Goal: Contribute content: Add original content to the website for others to see

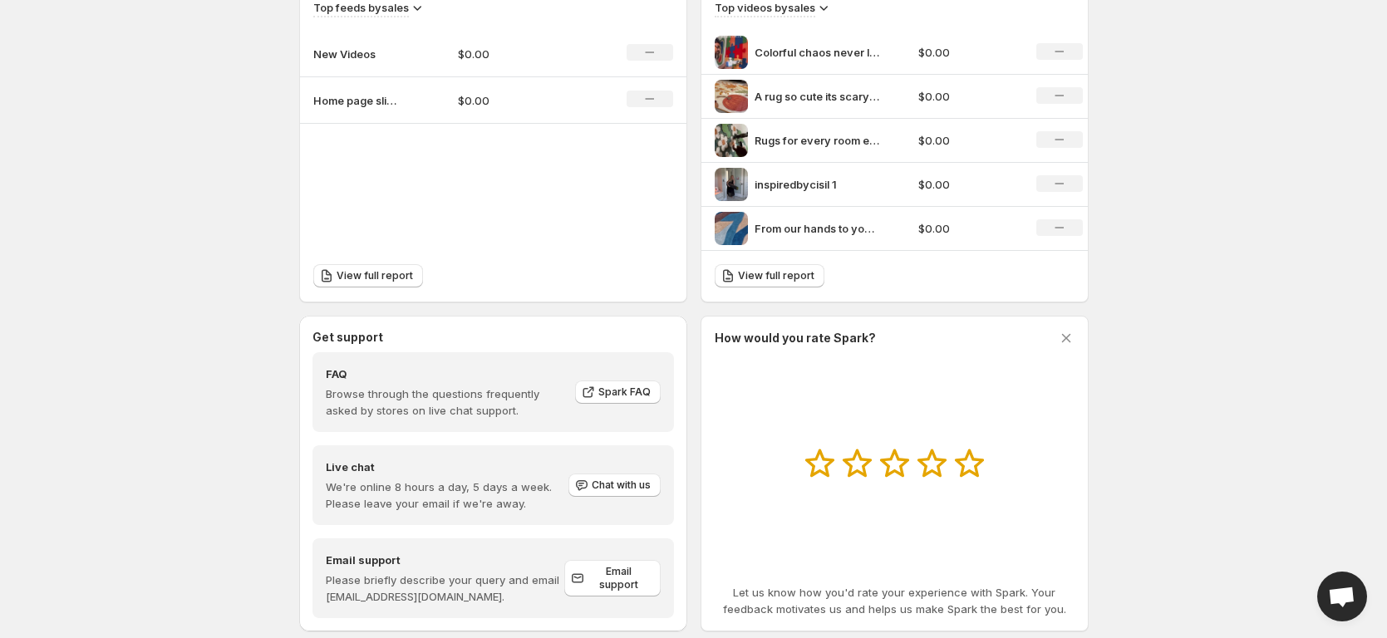
scroll to position [576, 0]
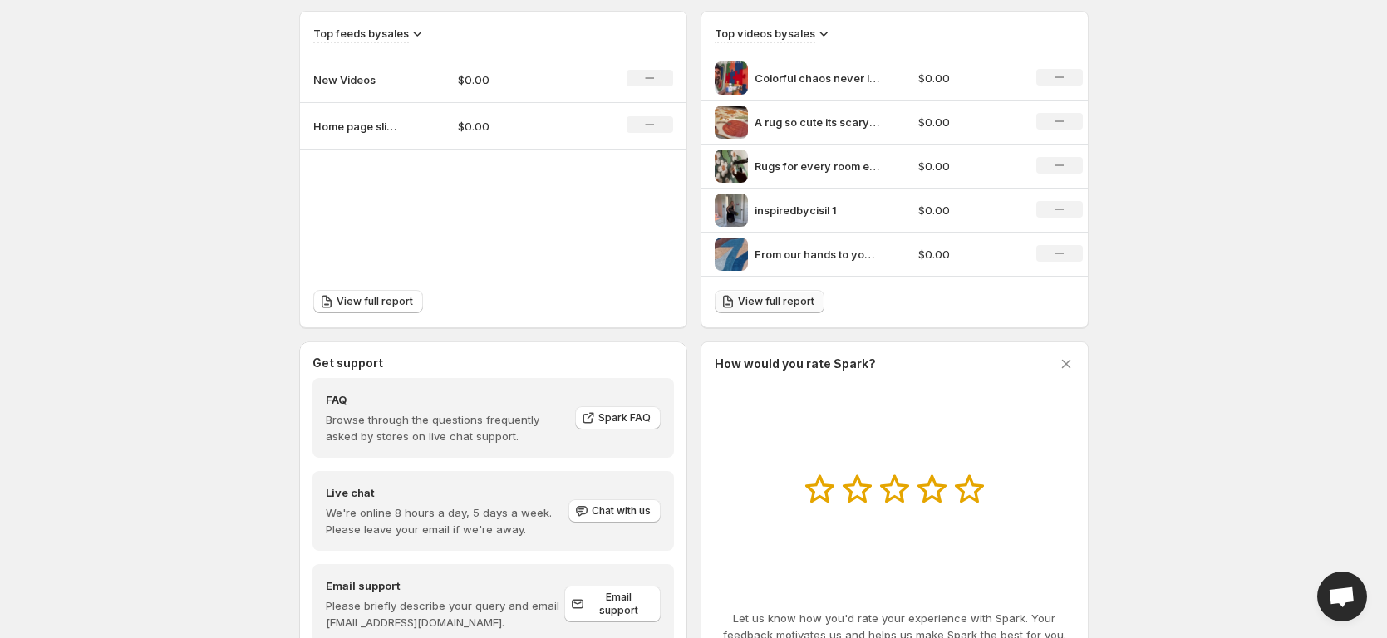
click at [800, 304] on span "View full report" at bounding box center [776, 301] width 76 height 13
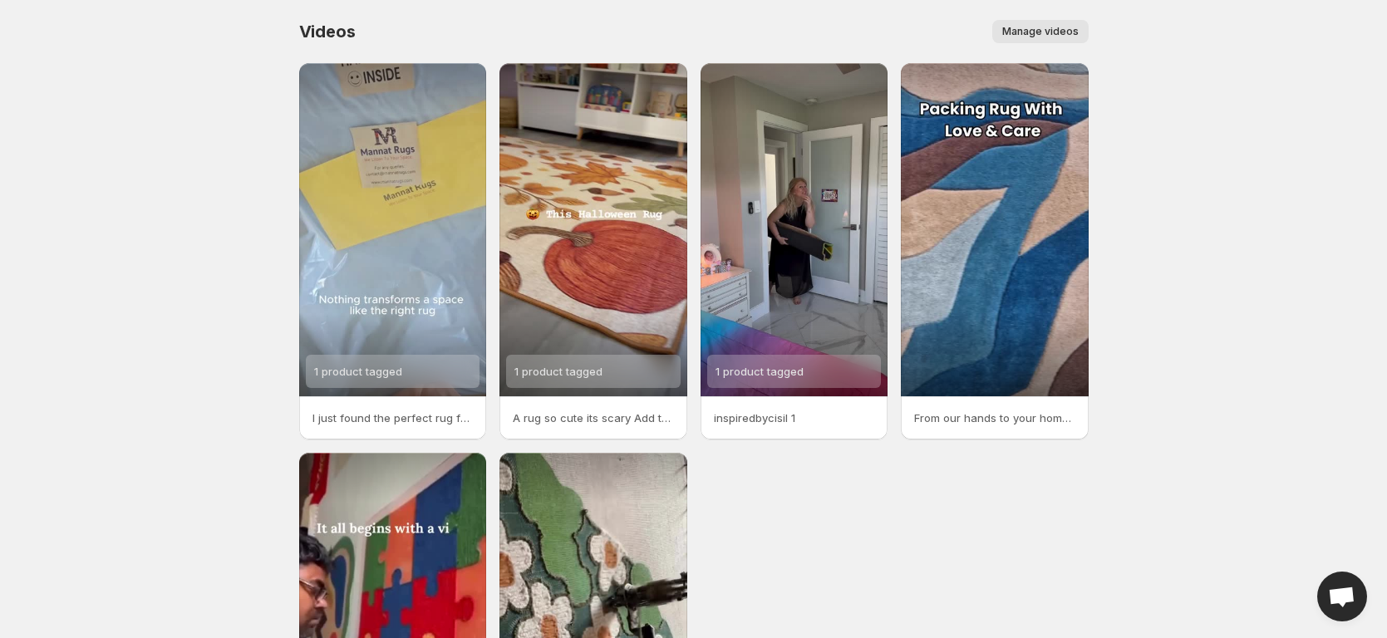
click at [1076, 35] on span "Manage videos" at bounding box center [1040, 31] width 76 height 13
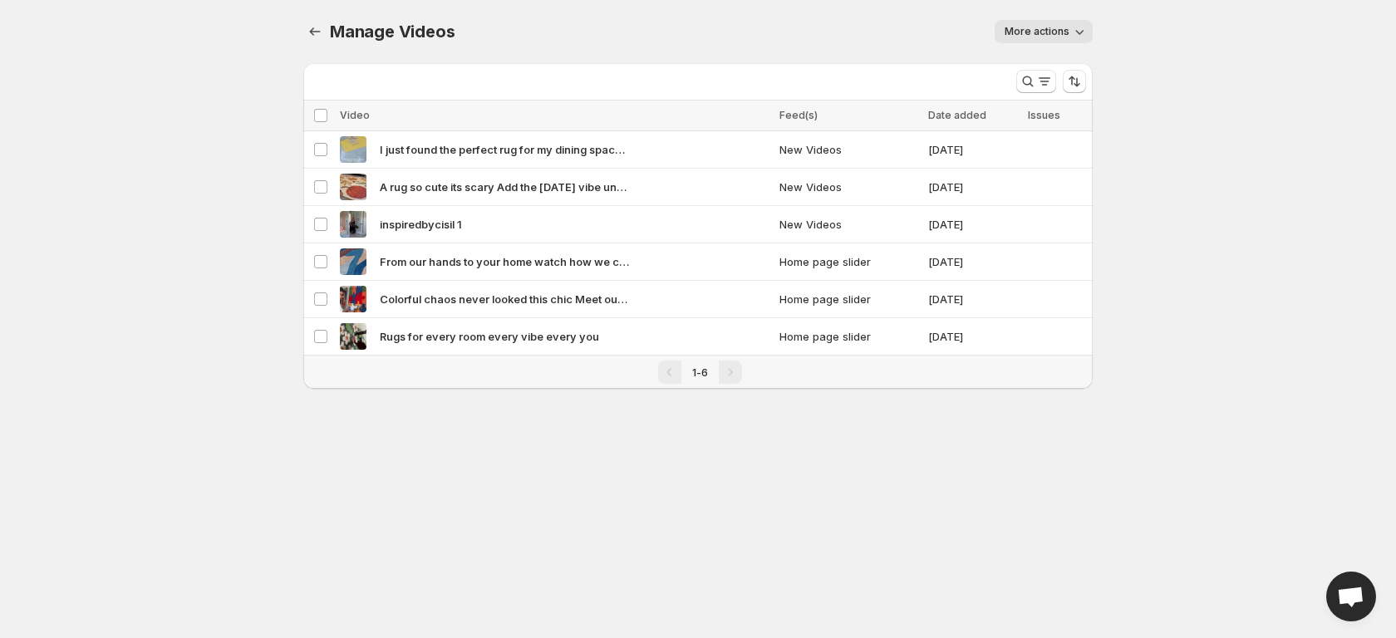
click at [1046, 36] on span "More actions" at bounding box center [1037, 31] width 65 height 13
click at [1129, 145] on body "Home Feeds Videos Subscription Settings Manage Videos. This page is ready Manag…" at bounding box center [698, 319] width 1396 height 638
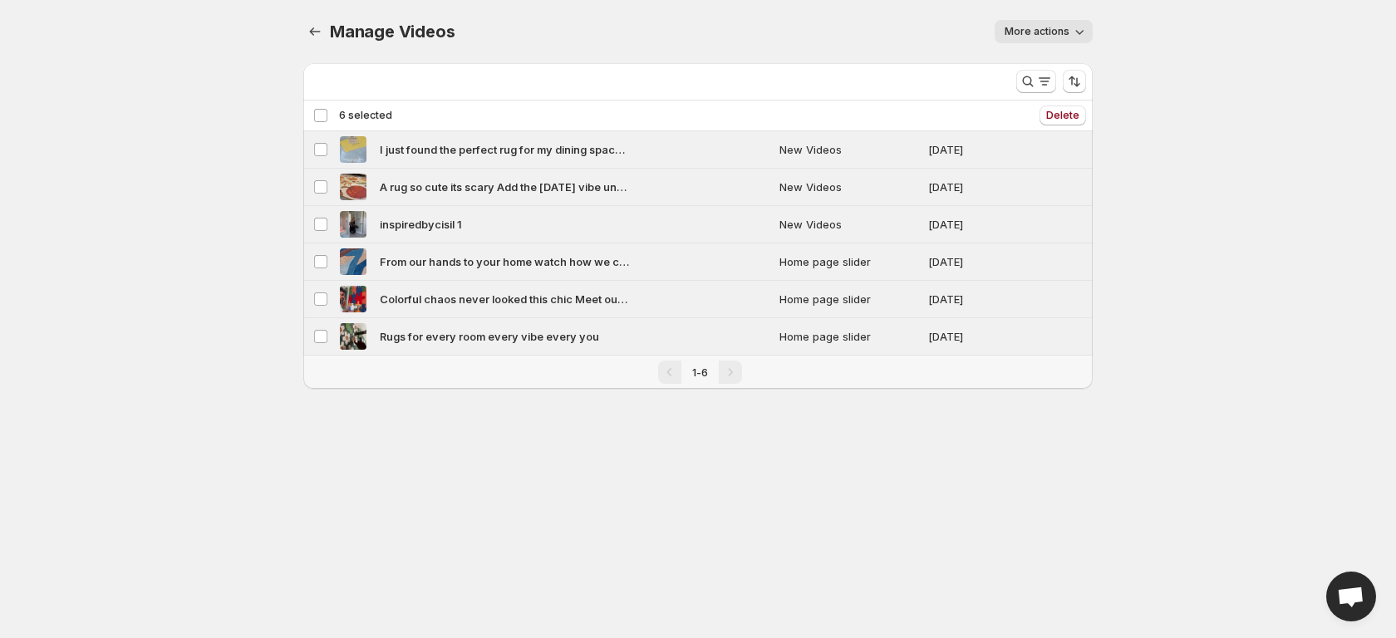
click at [321, 116] on div "Deselect all 6 videos 6 selected" at bounding box center [352, 115] width 79 height 15
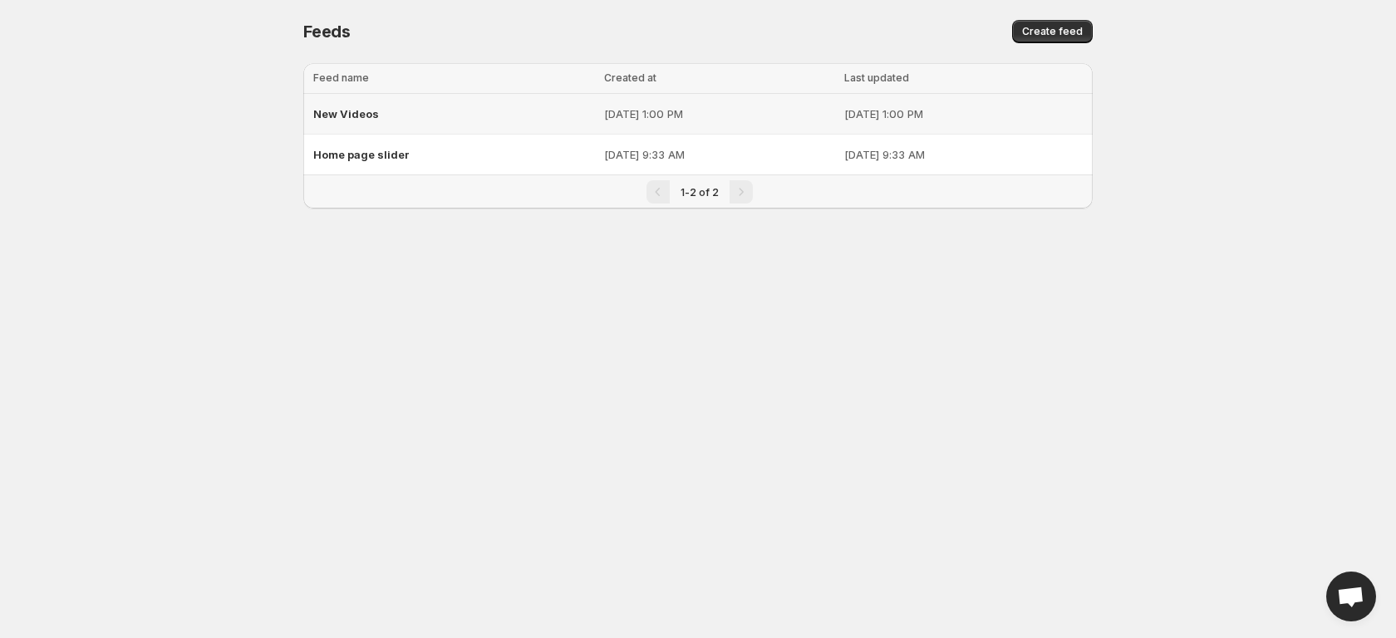
click at [527, 118] on div "New Videos" at bounding box center [453, 114] width 281 height 30
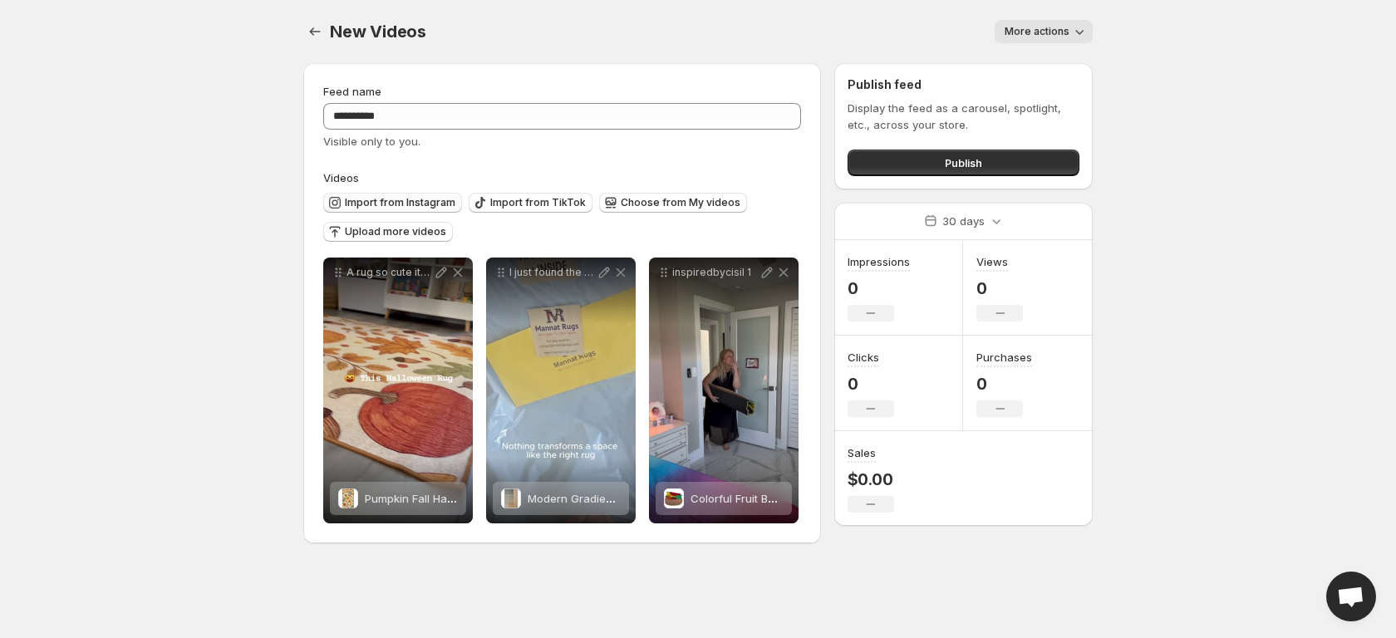
click at [431, 197] on span "Import from Instagram" at bounding box center [400, 202] width 111 height 13
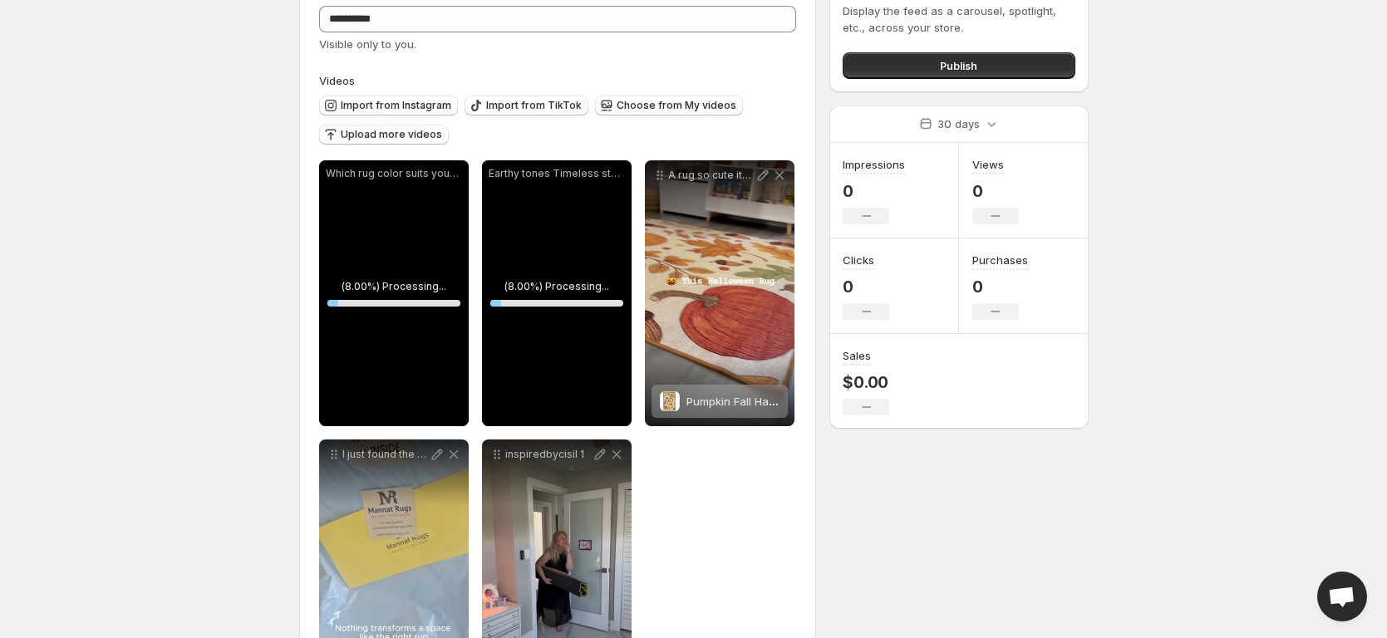
scroll to position [112, 0]
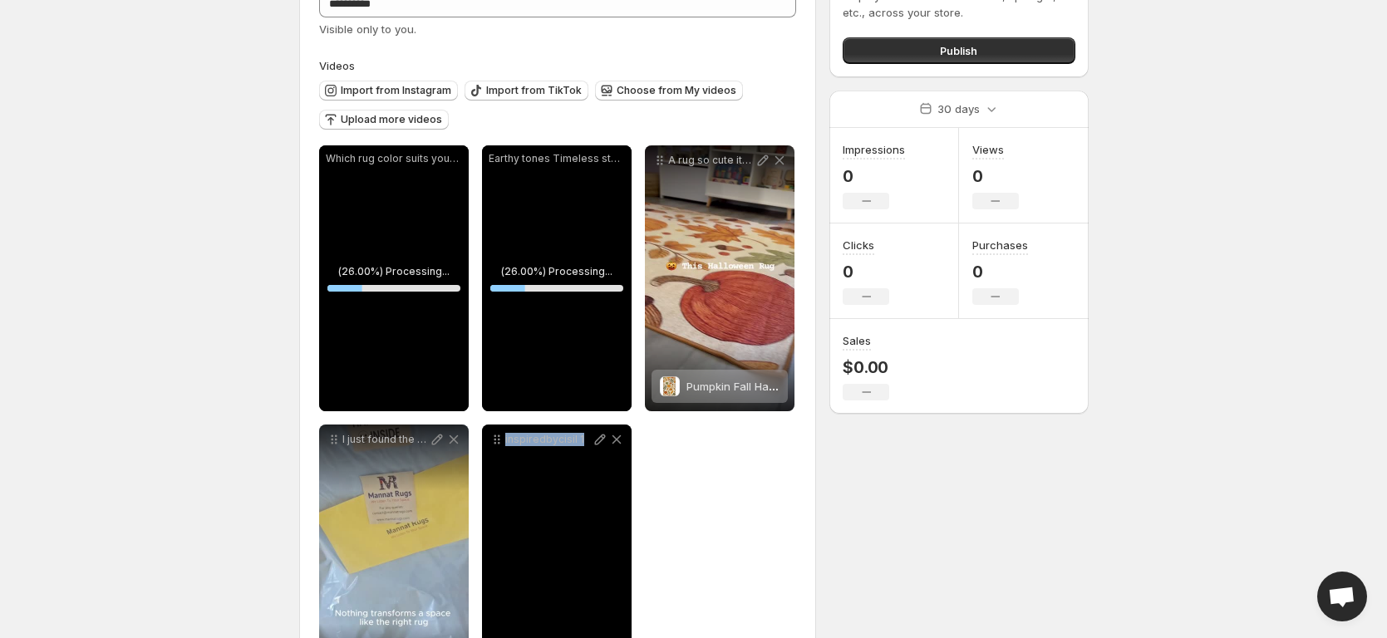
drag, startPoint x: 528, startPoint y: 496, endPoint x: 543, endPoint y: 460, distance: 38.7
click at [514, 457] on div "inspiredbycisil 1" at bounding box center [557, 558] width 150 height 266
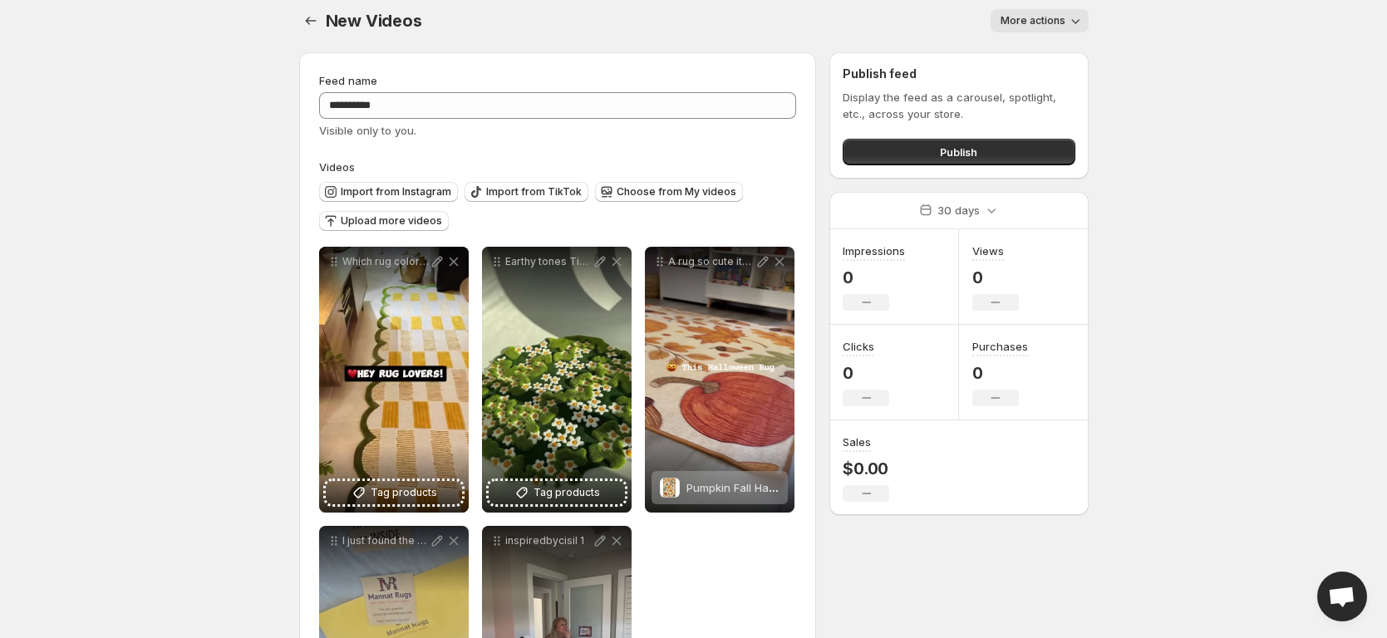
scroll to position [4, 0]
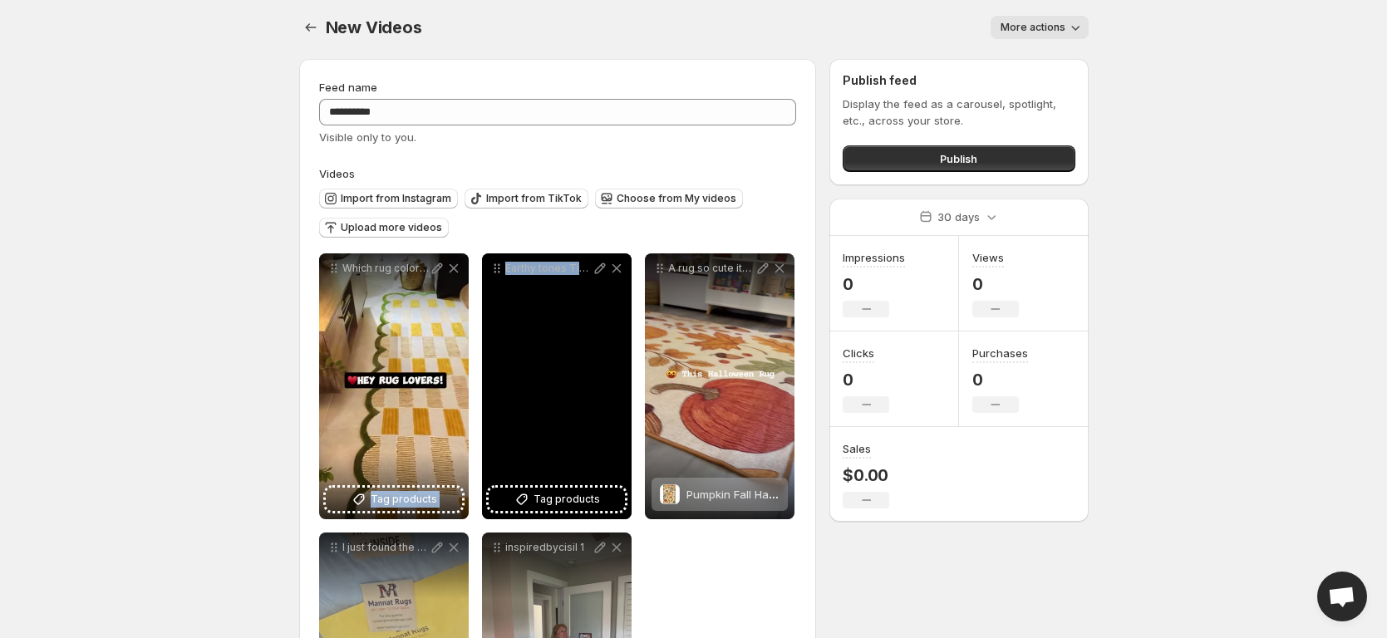
drag, startPoint x: 394, startPoint y: 349, endPoint x: 601, endPoint y: 514, distance: 264.9
click at [601, 514] on div "**********" at bounding box center [558, 526] width 478 height 545
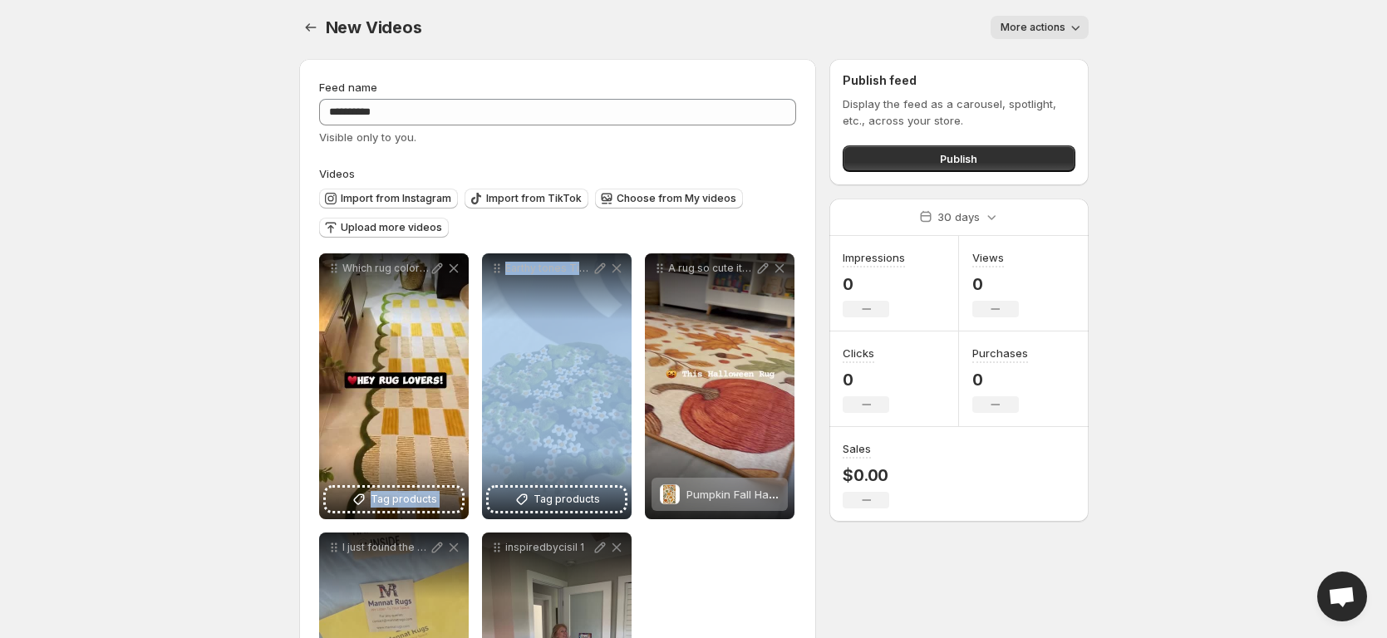
click at [1056, 20] on button "More actions" at bounding box center [1040, 27] width 98 height 23
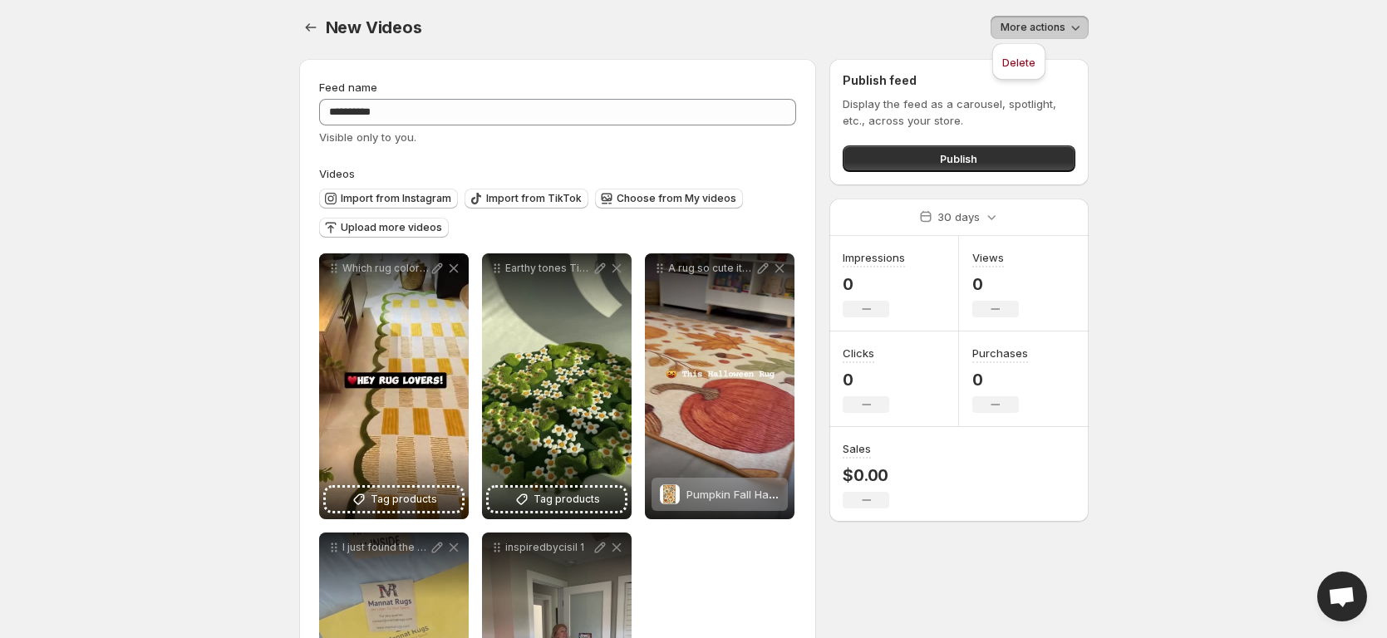
click at [1211, 98] on body "**********" at bounding box center [693, 315] width 1387 height 638
drag, startPoint x: 383, startPoint y: 293, endPoint x: 703, endPoint y: 327, distance: 321.9
click at [685, 336] on div "**********" at bounding box center [558, 526] width 478 height 545
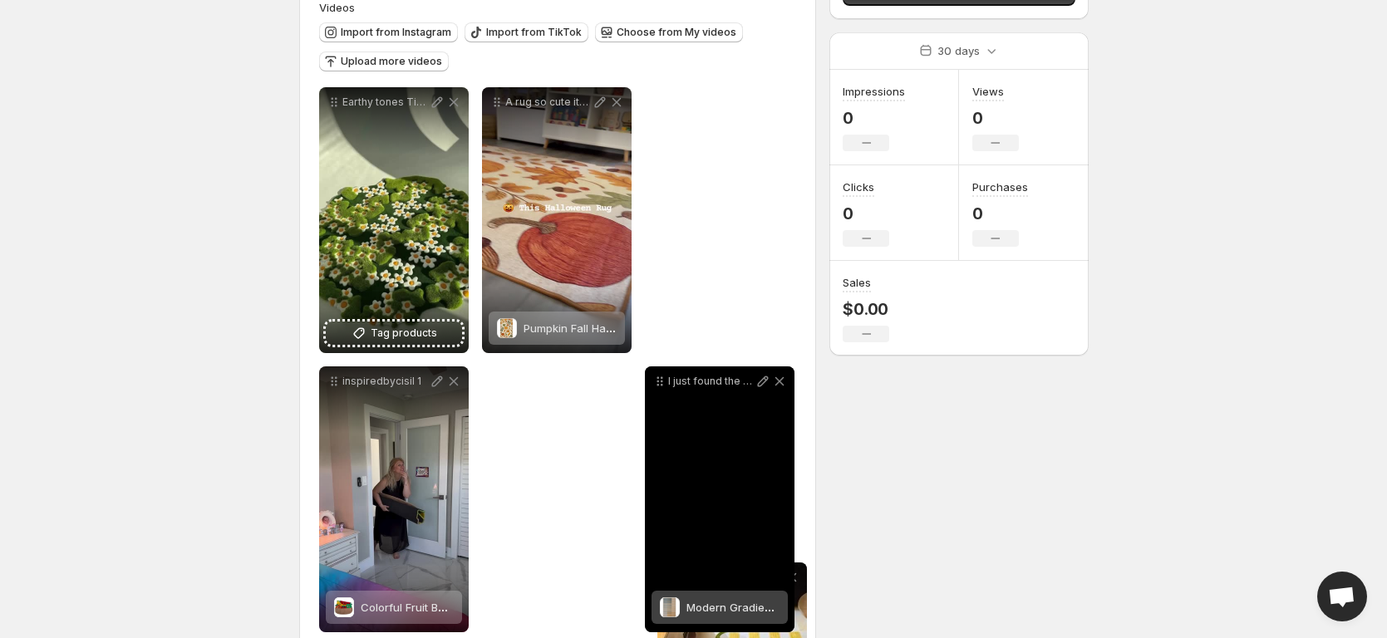
scroll to position [204, 0]
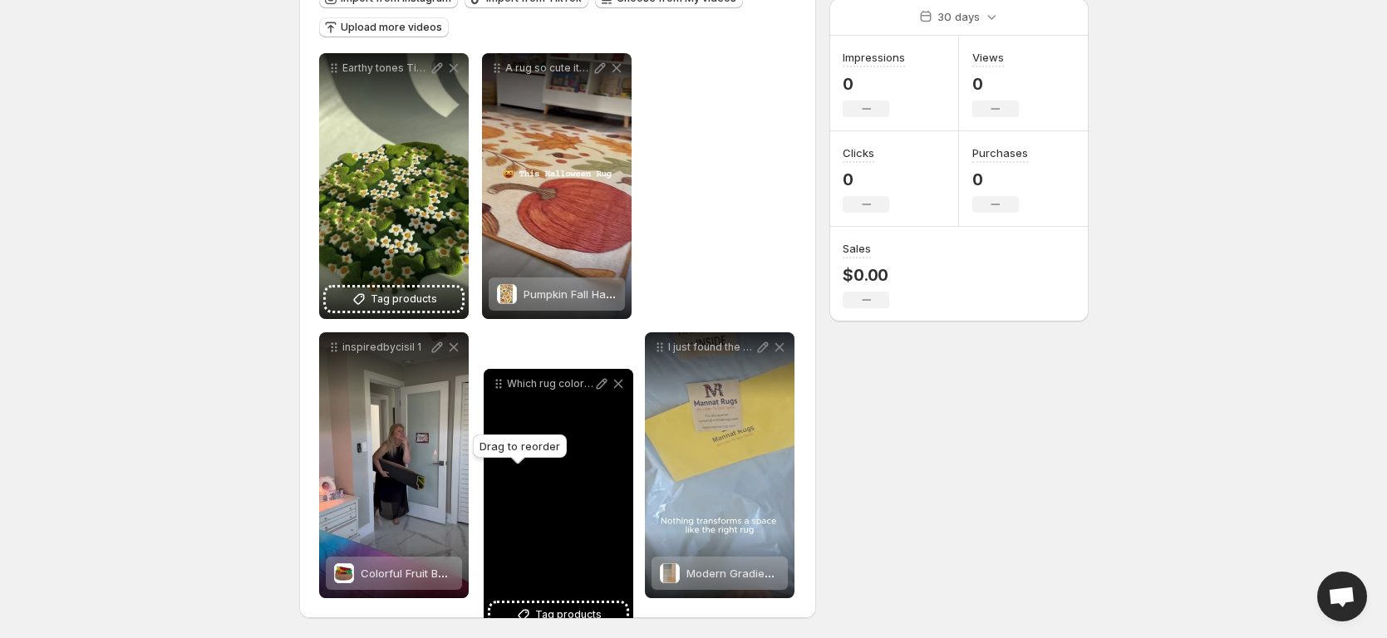
drag, startPoint x: 334, startPoint y: 269, endPoint x: 499, endPoint y: 385, distance: 201.1
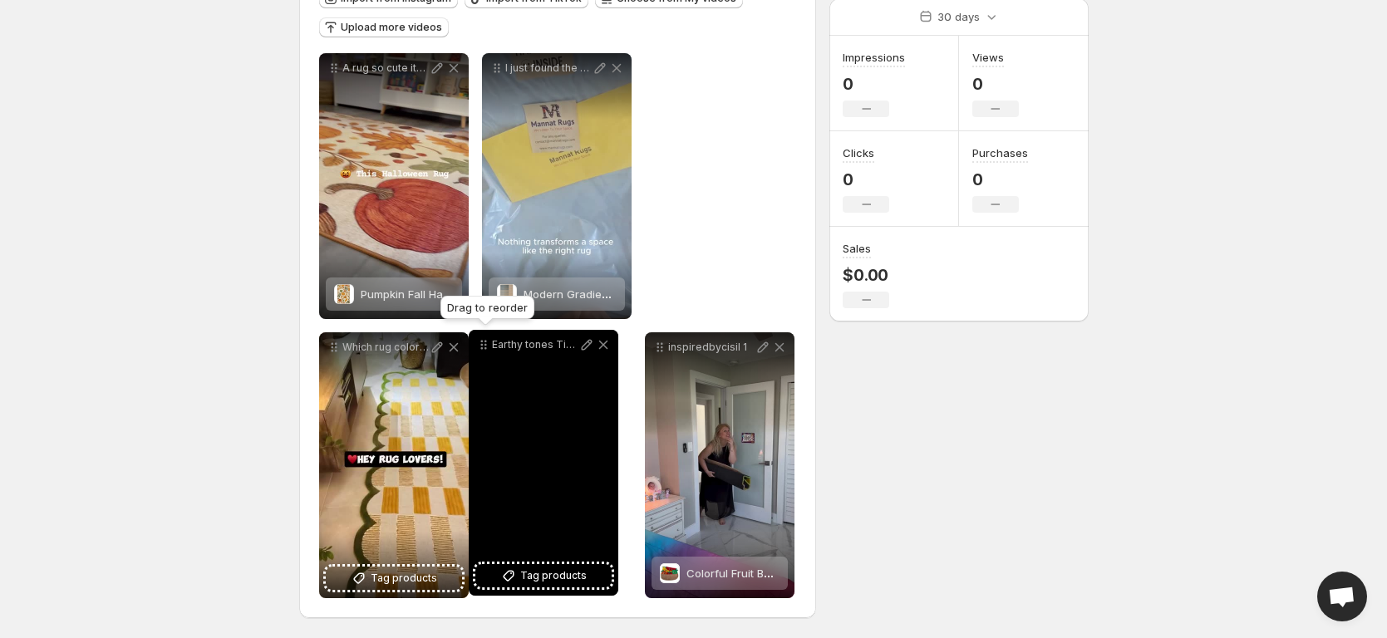
drag, startPoint x: 332, startPoint y: 70, endPoint x: 483, endPoint y: 347, distance: 315.0
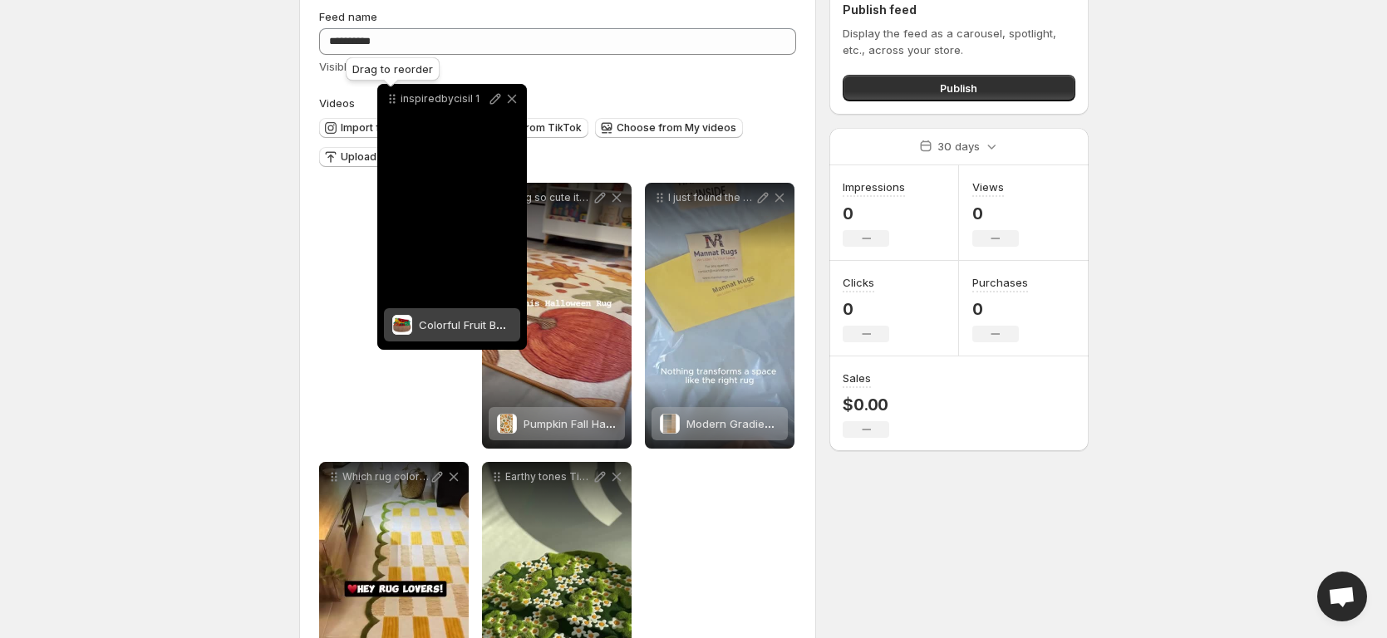
scroll to position [62, 0]
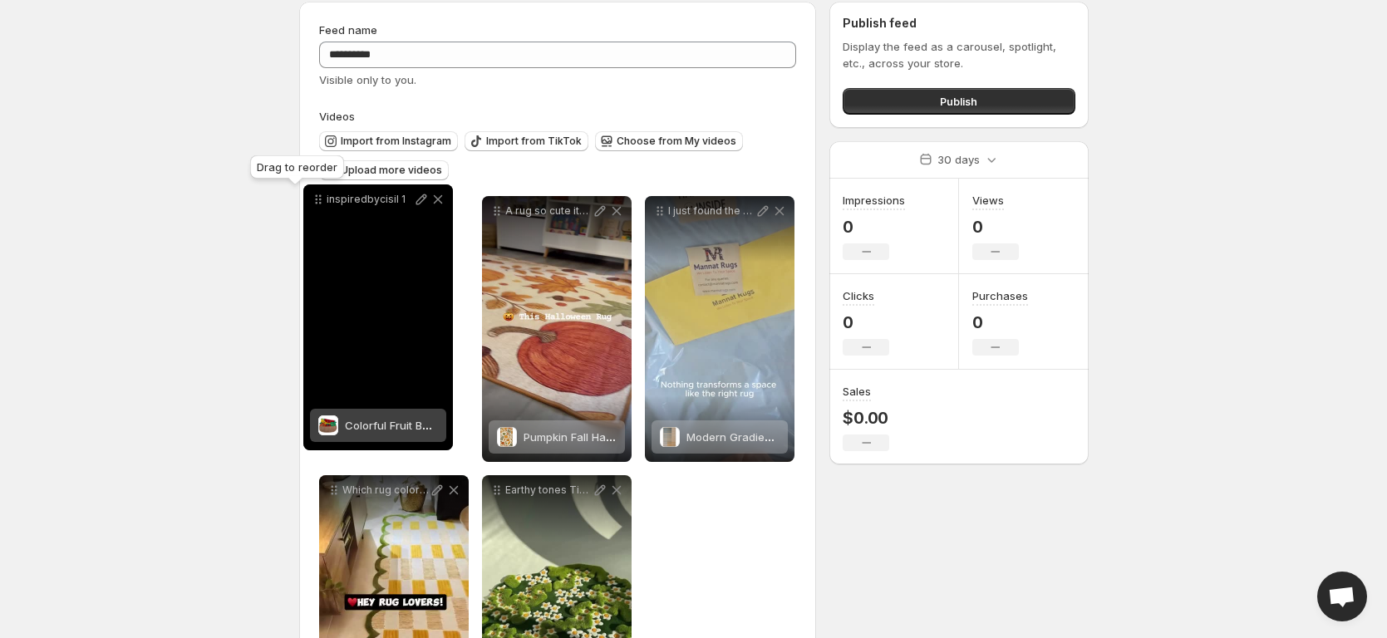
drag, startPoint x: 662, startPoint y: 71, endPoint x: 320, endPoint y: 204, distance: 366.3
click at [320, 204] on icon at bounding box center [320, 203] width 2 height 2
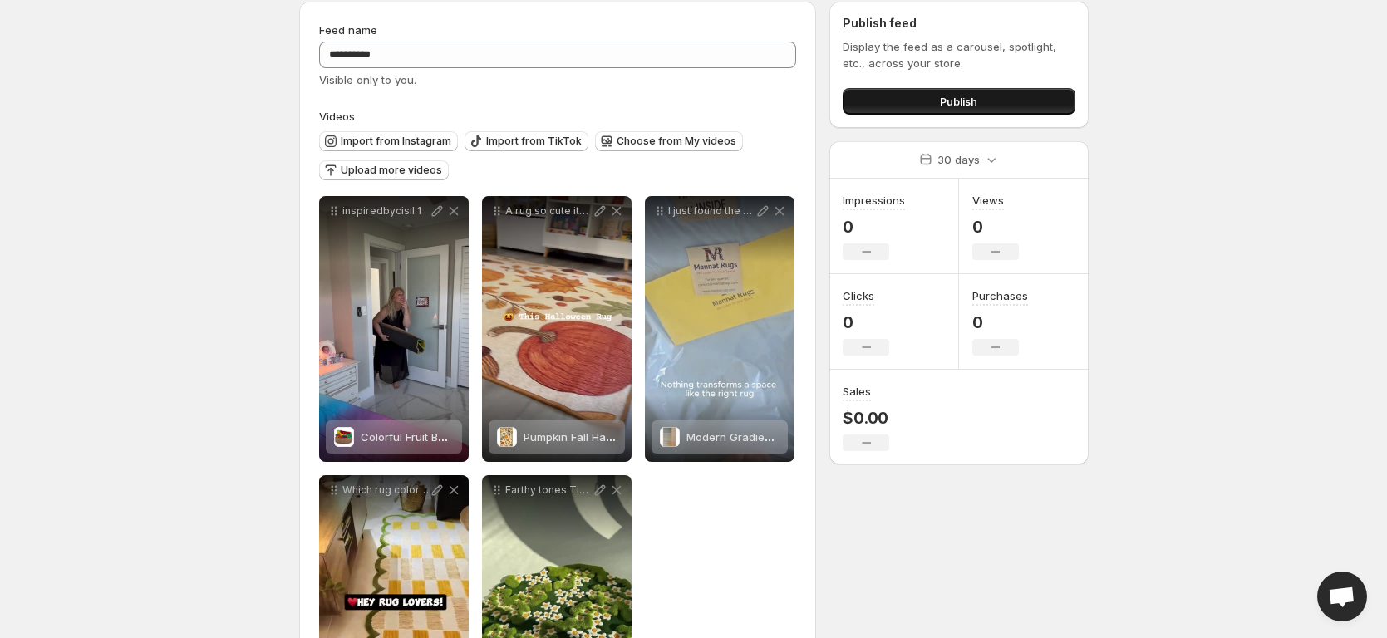
click at [940, 106] on span "Publish" at bounding box center [958, 101] width 37 height 17
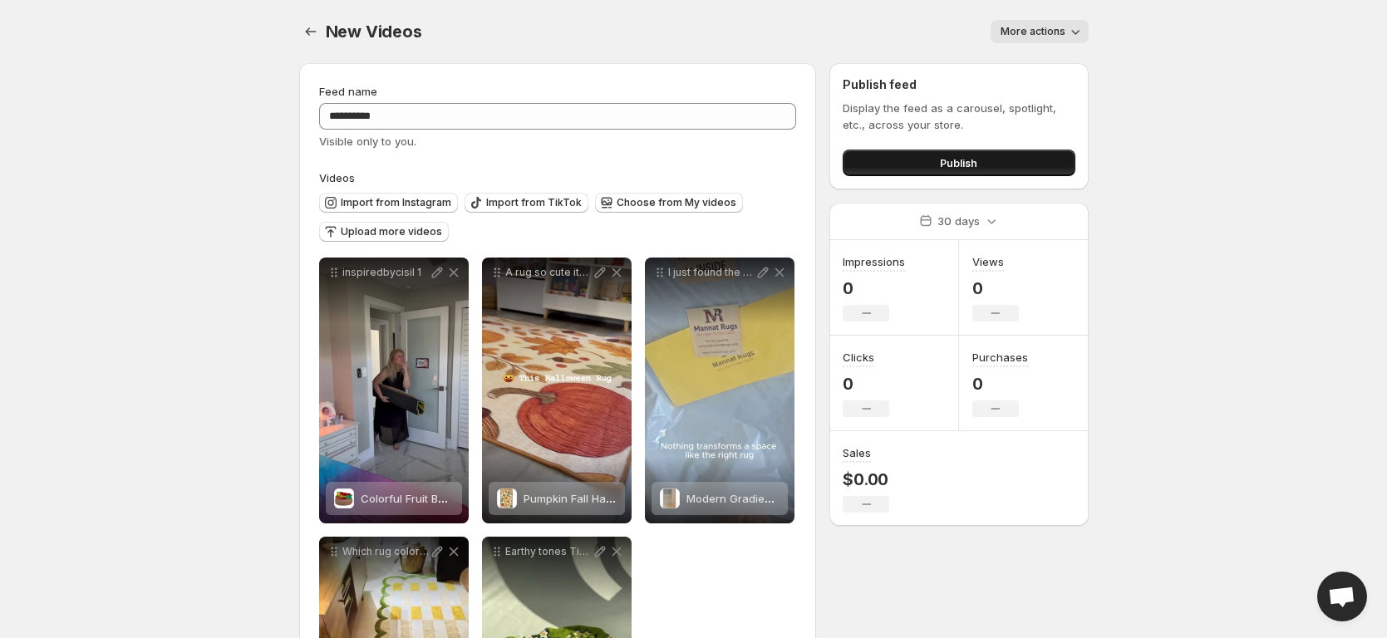
click at [922, 168] on button "Publish" at bounding box center [959, 163] width 232 height 27
click at [1014, 157] on button "Publish" at bounding box center [959, 163] width 232 height 27
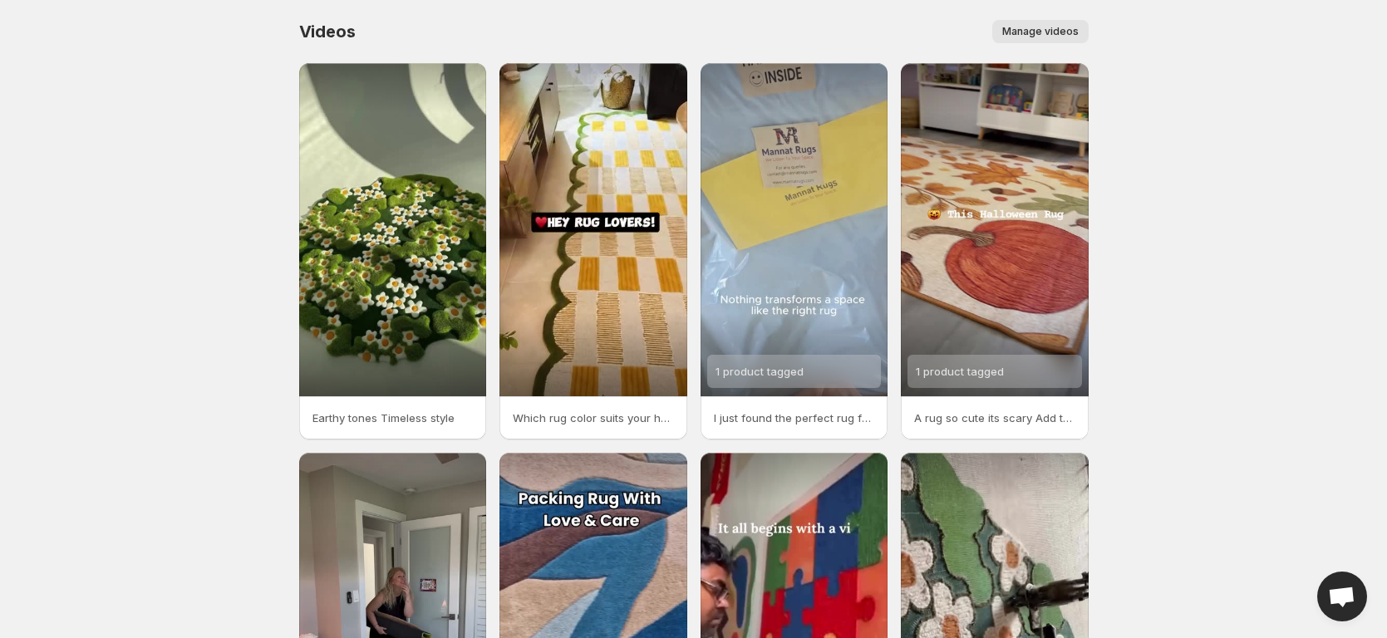
drag, startPoint x: 1046, startPoint y: 41, endPoint x: 1179, endPoint y: 91, distance: 141.2
click at [1313, 54] on body "Home Feeds Videos Subscription Settings Videos. This page is ready Videos Manag…" at bounding box center [693, 319] width 1387 height 638
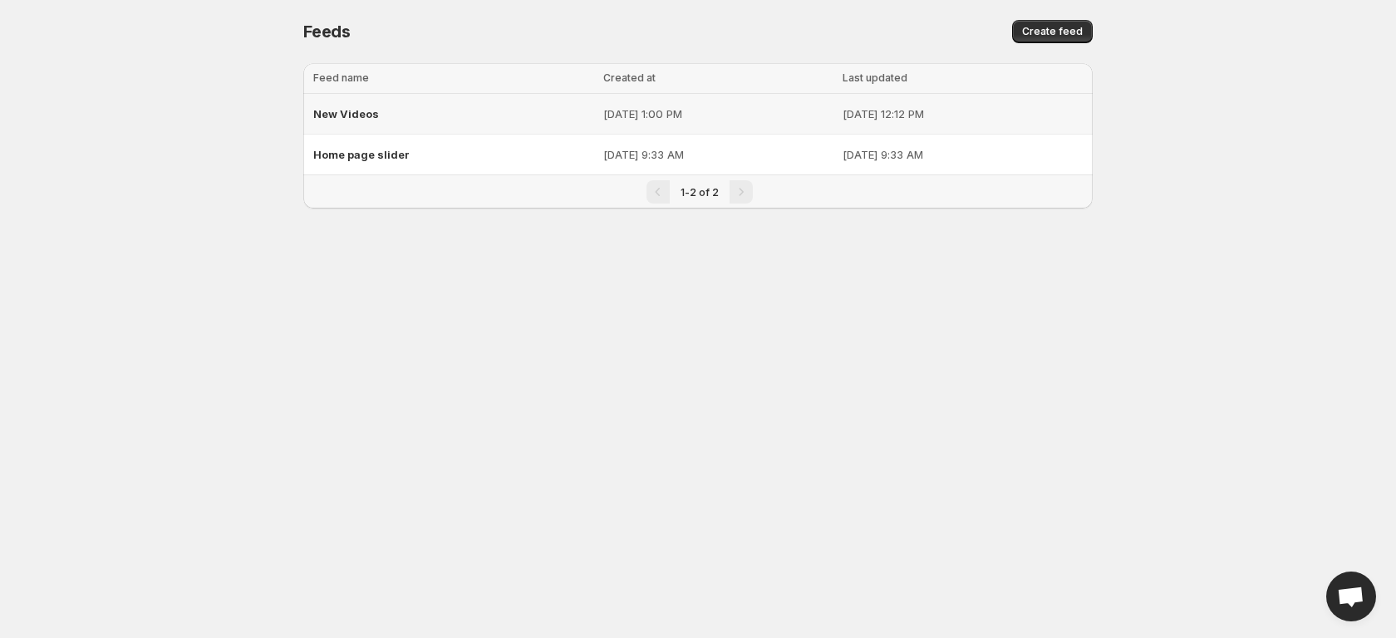
click at [475, 111] on div "New Videos" at bounding box center [453, 114] width 280 height 30
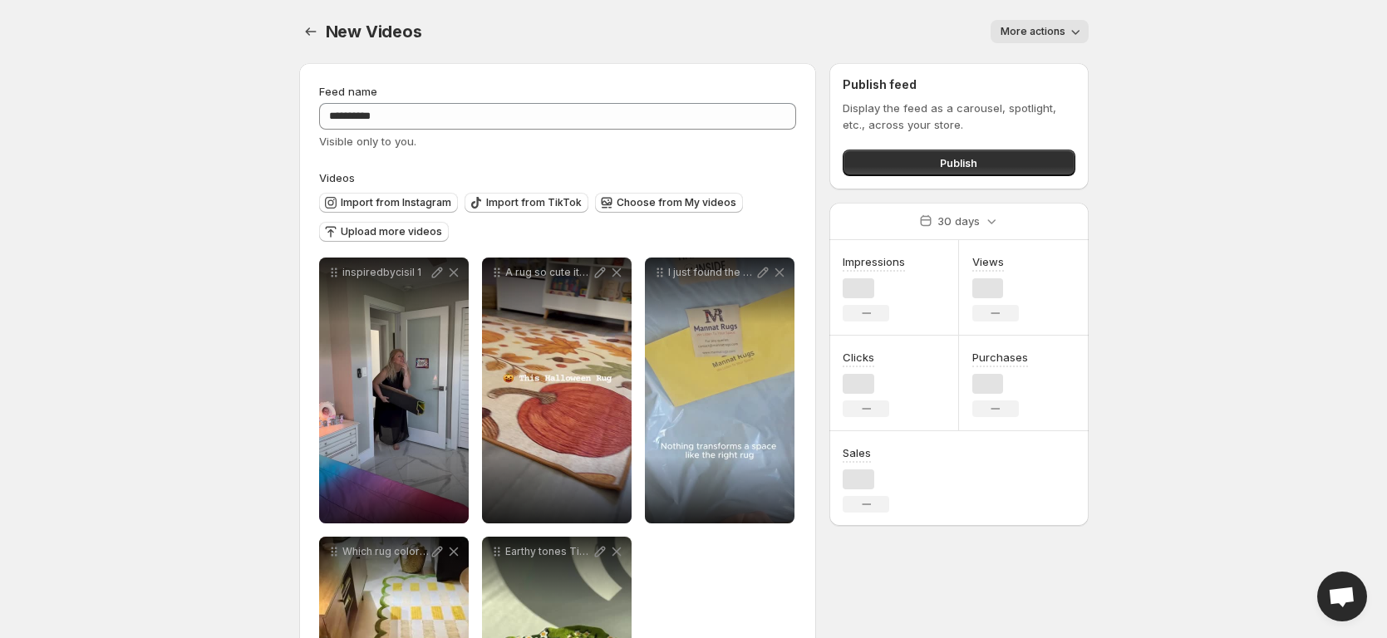
click at [830, 111] on div "Publish feed Display the feed as a carousel, spotlight, etc., across your store…" at bounding box center [958, 126] width 258 height 126
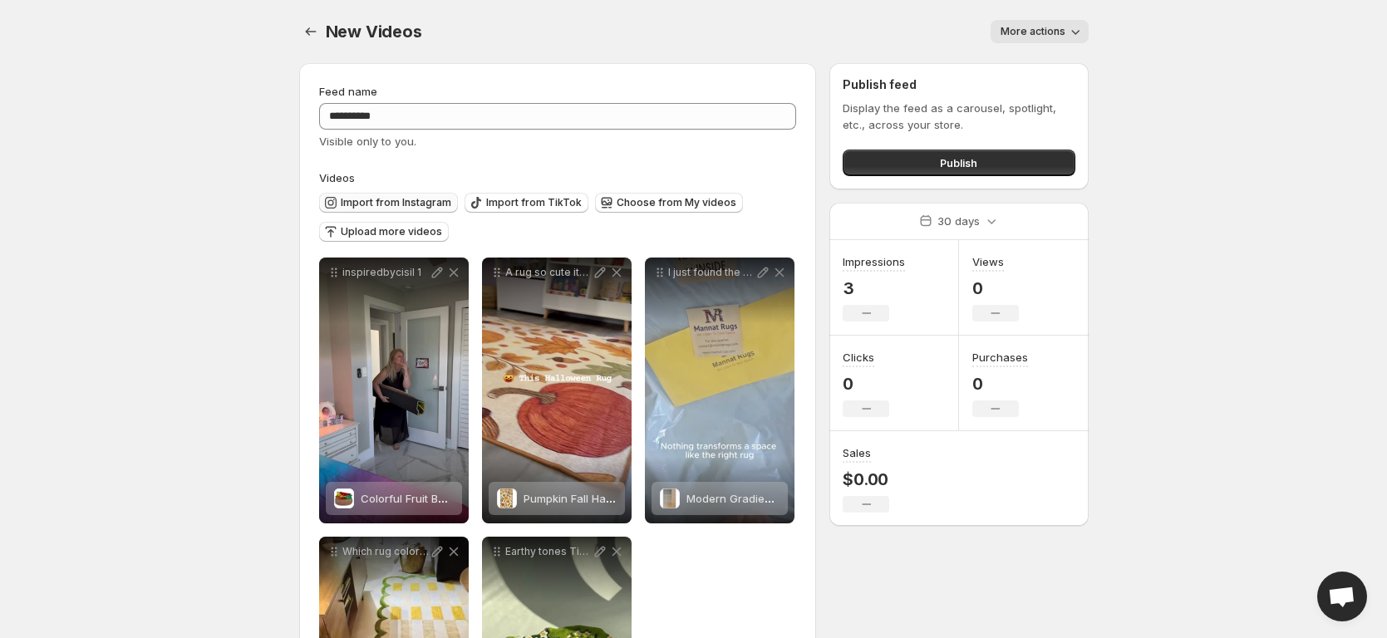
click at [417, 200] on span "Import from Instagram" at bounding box center [396, 202] width 111 height 13
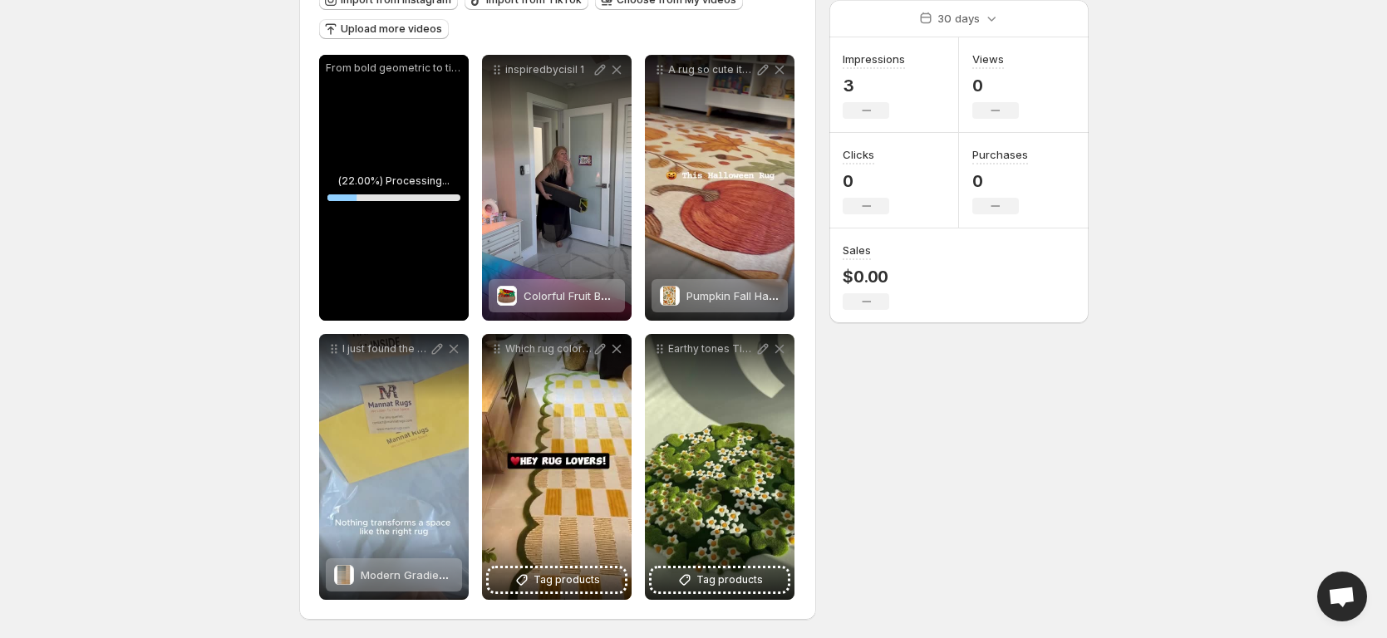
scroll to position [204, 0]
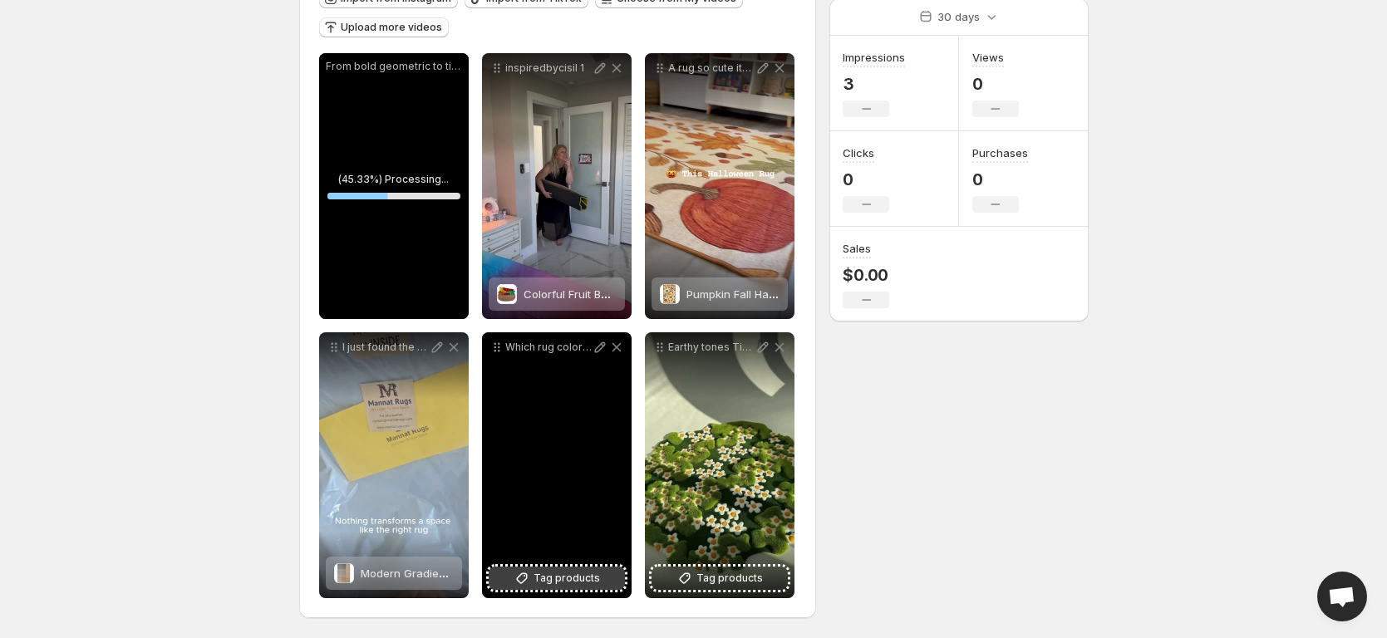
click at [549, 583] on span "Tag products" at bounding box center [567, 578] width 66 height 17
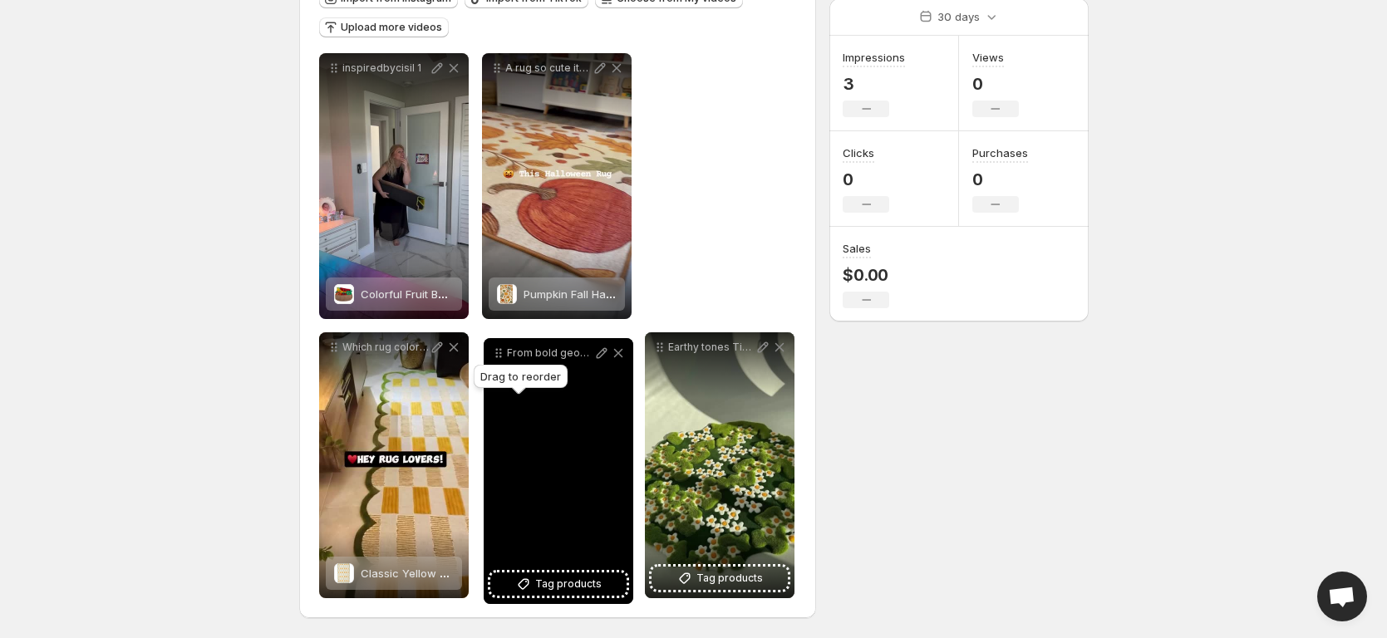
drag, startPoint x: 337, startPoint y: 71, endPoint x: 500, endPoint y: 356, distance: 328.0
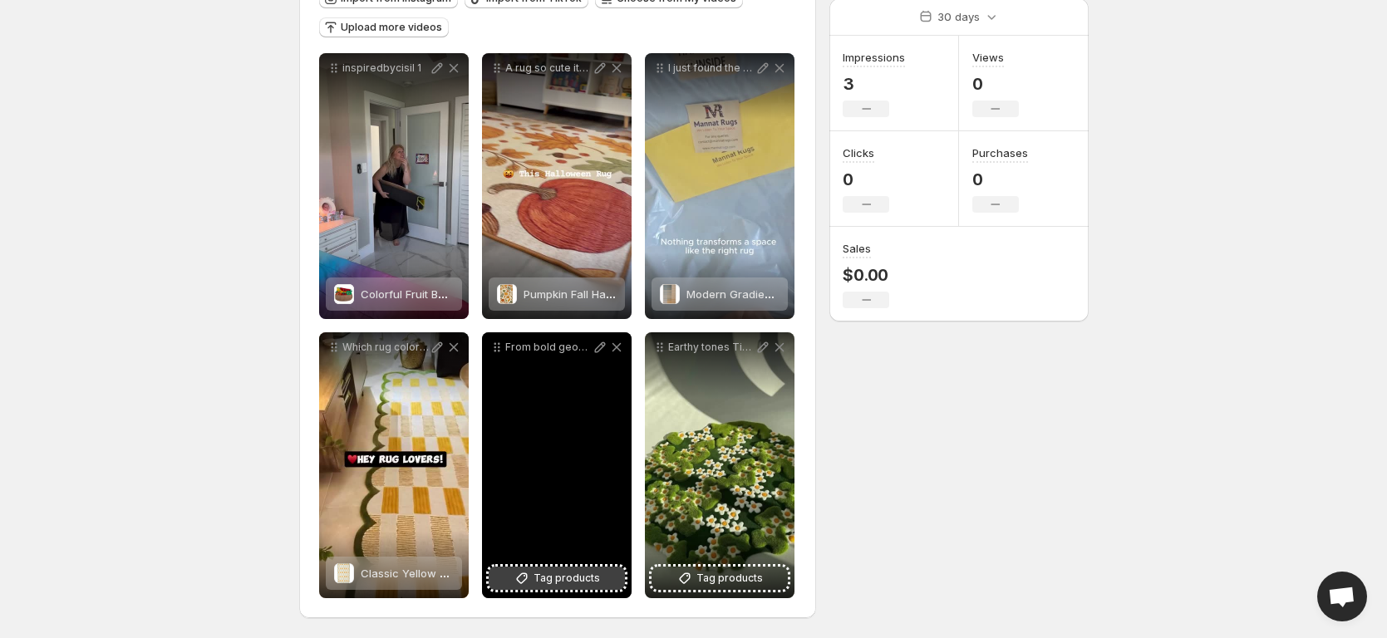
click at [561, 583] on span "Tag products" at bounding box center [567, 578] width 66 height 17
click at [554, 582] on span "Tag products" at bounding box center [567, 578] width 66 height 17
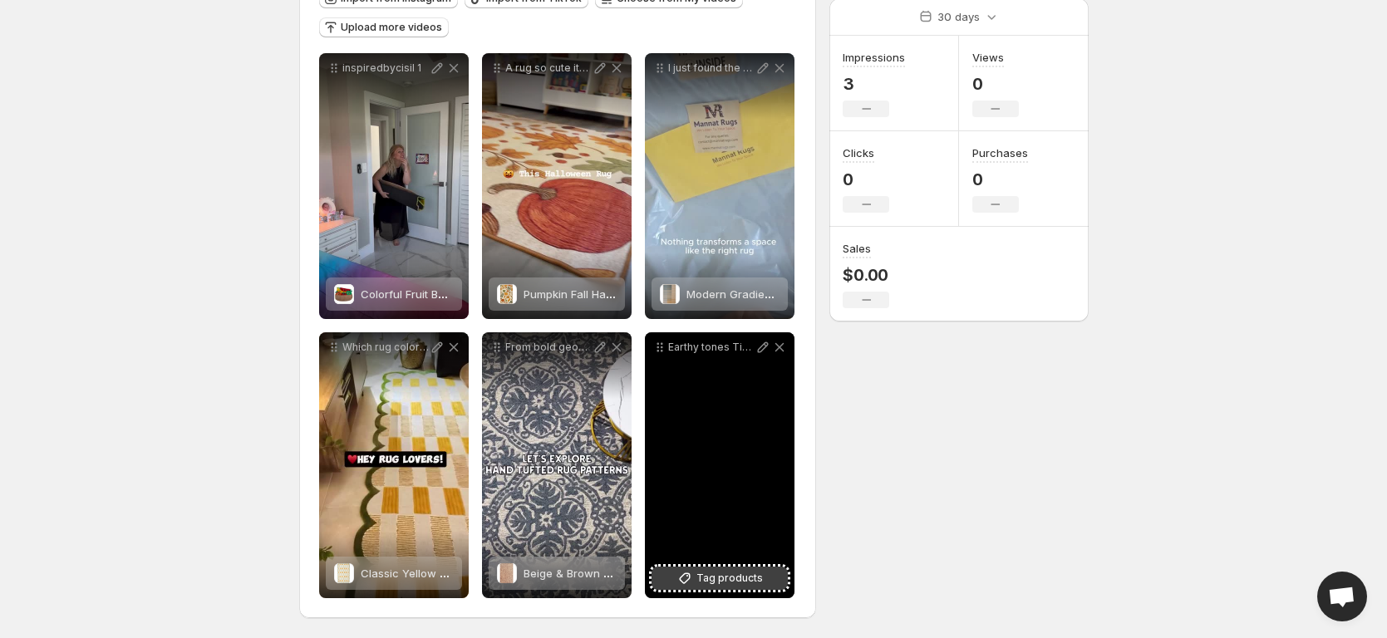
click at [733, 574] on span "Tag products" at bounding box center [730, 578] width 66 height 17
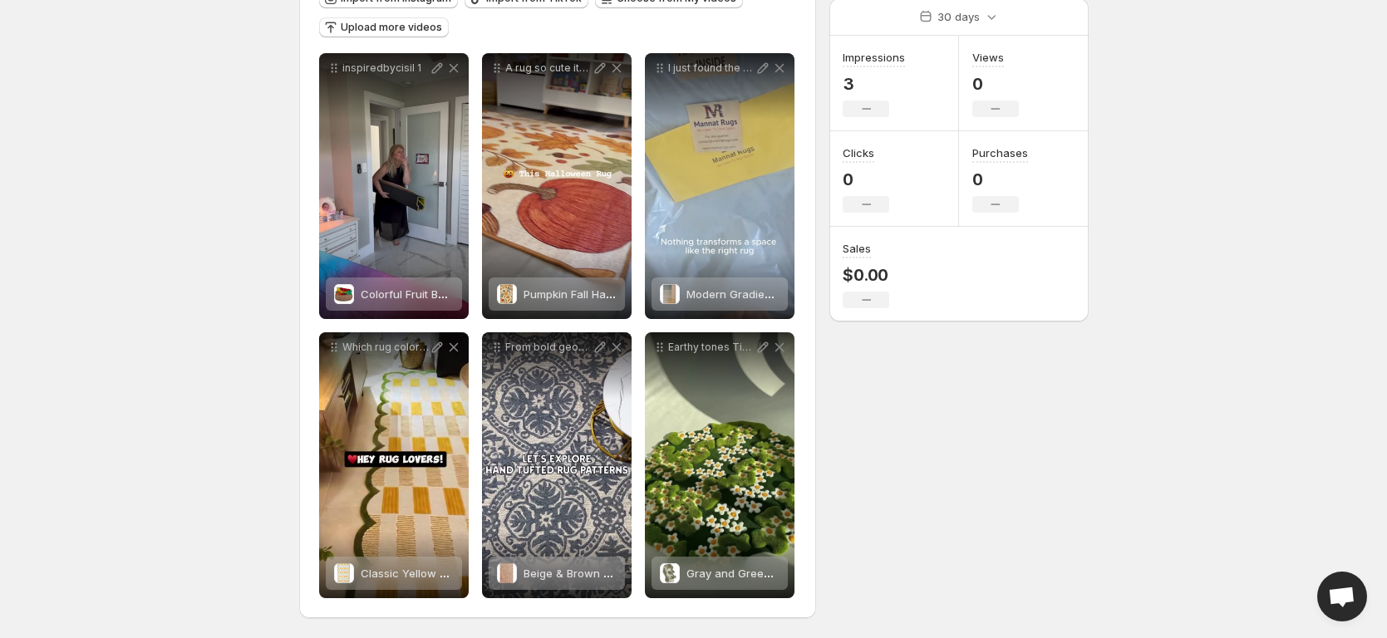
scroll to position [0, 0]
